Goal: Information Seeking & Learning: Find contact information

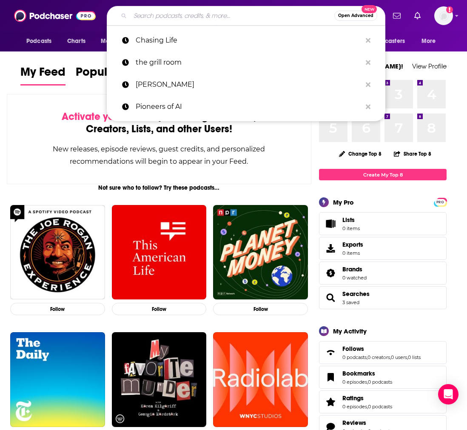
click at [207, 11] on input "Search podcasts, credits, & more..." at bounding box center [232, 16] width 204 height 14
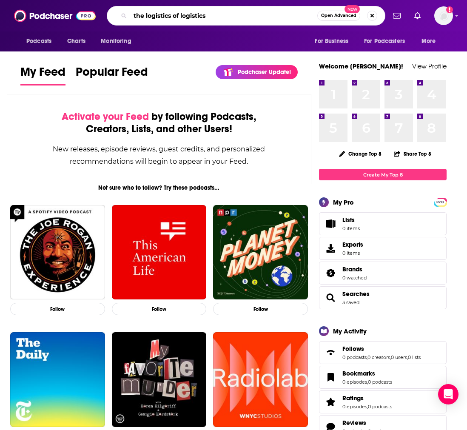
type input "the logistics of logistics"
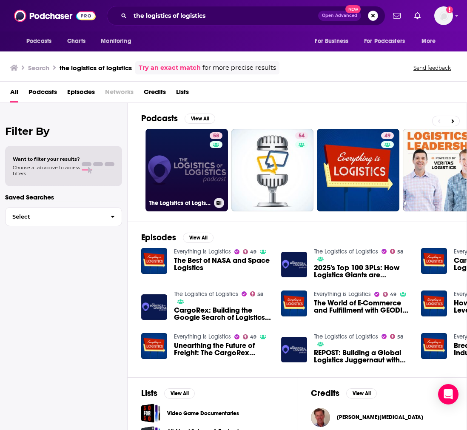
click at [182, 165] on link "58 The Logistics of Logistics" at bounding box center [186, 170] width 82 height 82
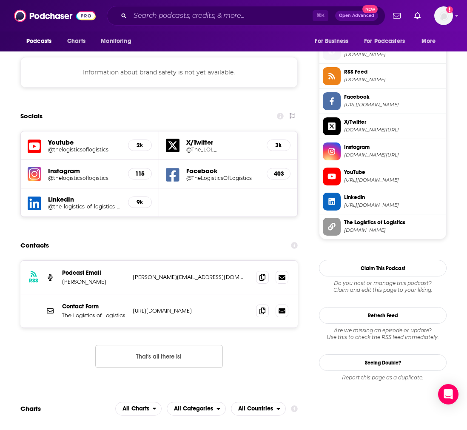
scroll to position [764, 0]
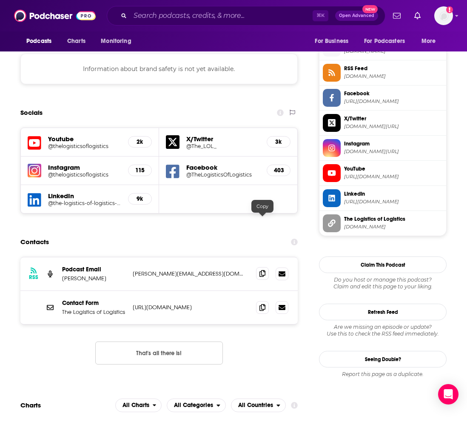
click at [262, 270] on icon at bounding box center [262, 273] width 6 height 7
click at [196, 17] on input "Search podcasts, credits, & more..." at bounding box center [221, 16] width 182 height 14
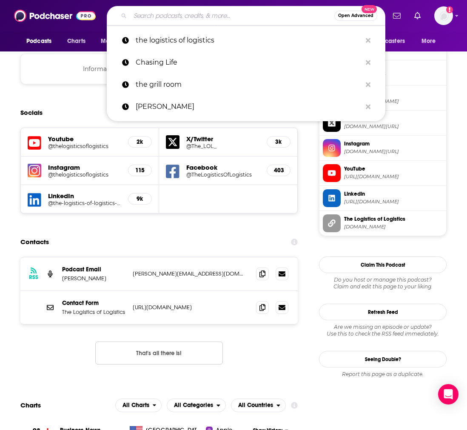
paste input "Let’s Talk Supply Chain"
type input "Let’s Talk Supply Chain"
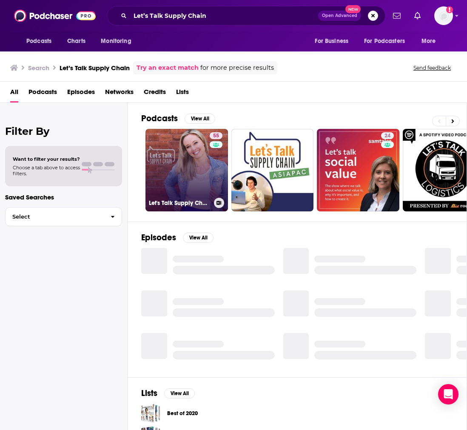
click at [173, 166] on link "55 Let's Talk Supply Chain" at bounding box center [186, 170] width 82 height 82
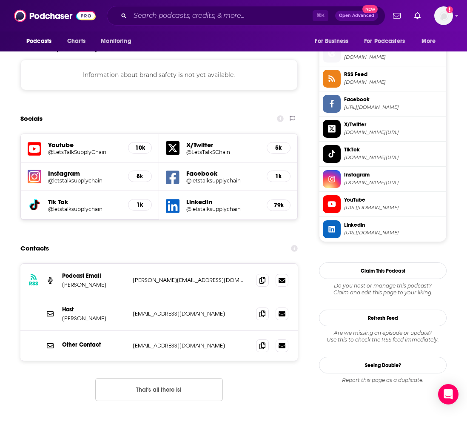
scroll to position [844, 0]
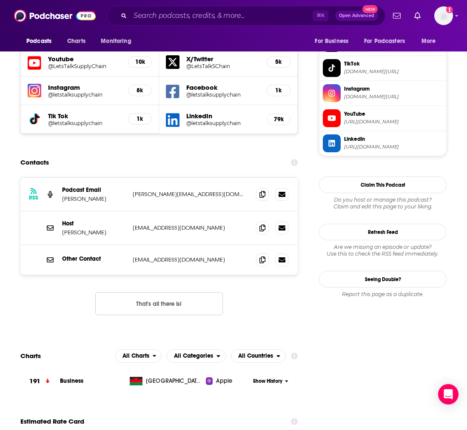
click at [204, 178] on div "RSS Podcast Email Sarah Barnes-Humphrey [EMAIL_ADDRESS][DOMAIN_NAME] [PERSON_NA…" at bounding box center [158, 195] width 277 height 34
click at [261, 190] on icon at bounding box center [262, 193] width 6 height 7
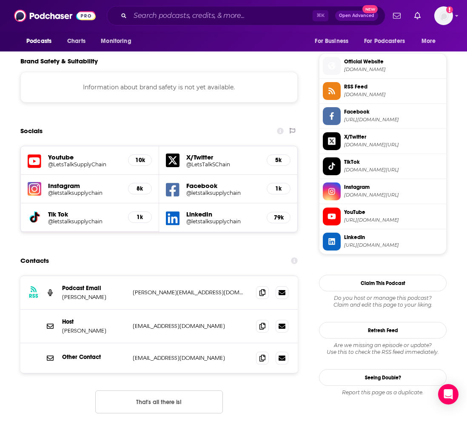
scroll to position [784, 0]
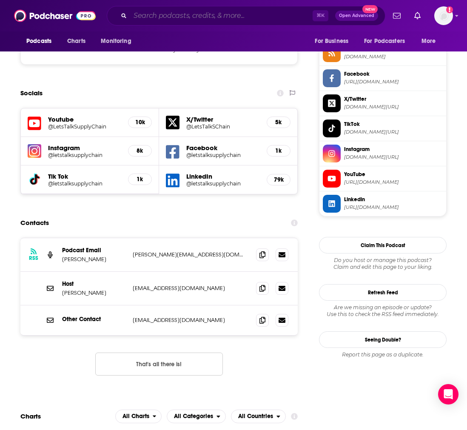
click at [262, 17] on input "Search podcasts, credits, & more..." at bounding box center [221, 16] width 182 height 14
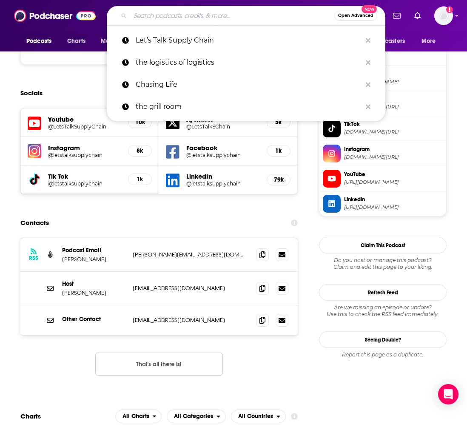
paste input "The New Warehouse Podcast"
type input "The New Warehouse Podcast"
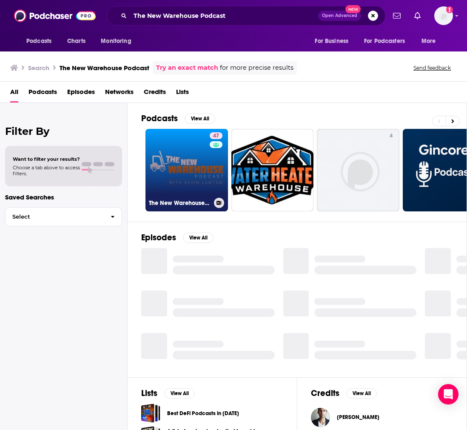
click at [199, 162] on link "47 The New Warehouse Podcast" at bounding box center [186, 170] width 82 height 82
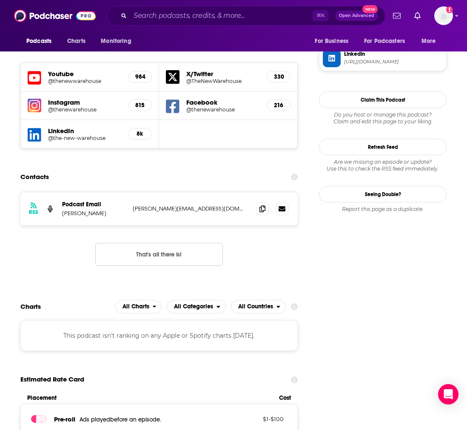
scroll to position [838, 0]
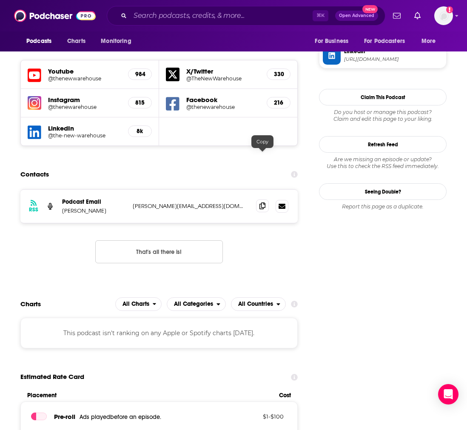
click at [262, 202] on icon at bounding box center [262, 205] width 6 height 7
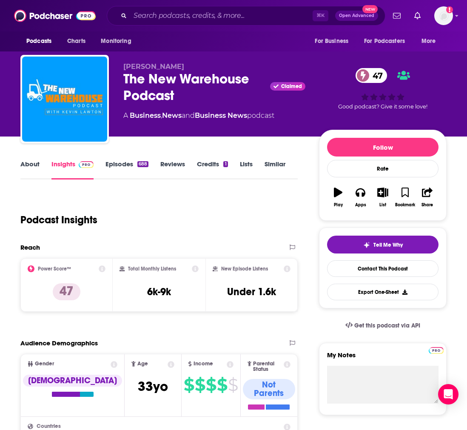
scroll to position [4, 0]
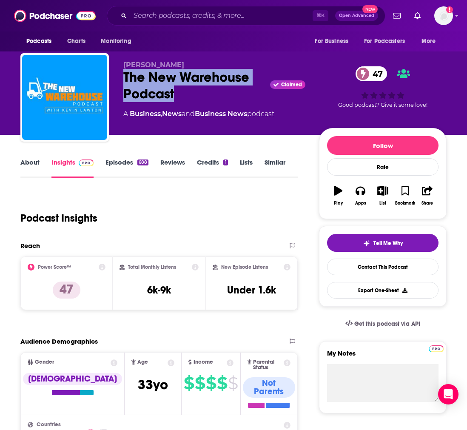
drag, startPoint x: 190, startPoint y: 105, endPoint x: 124, endPoint y: 77, distance: 72.0
click at [124, 77] on div "[PERSON_NAME] The New Warehouse Podcast Claimed 47 A Business , News and Busine…" at bounding box center [214, 95] width 182 height 68
copy h2 "The New Warehouse Podcast"
